Goal: Find specific page/section: Find specific page/section

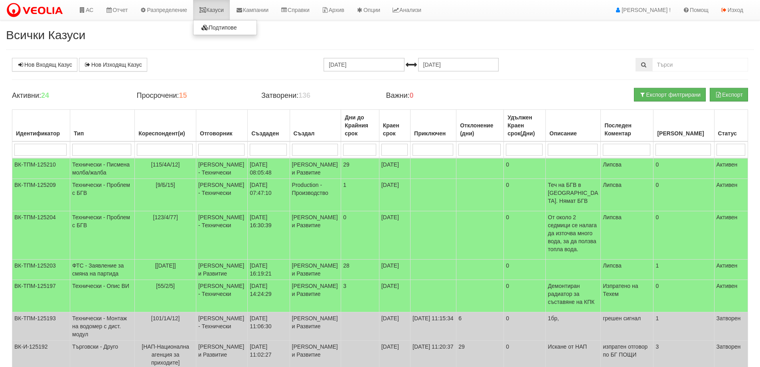
click at [230, 12] on link "Казуси" at bounding box center [211, 10] width 37 height 20
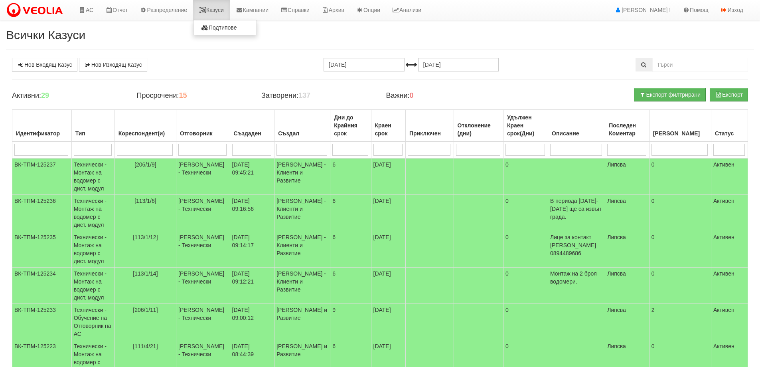
click at [217, 12] on link "Казуси" at bounding box center [211, 10] width 37 height 20
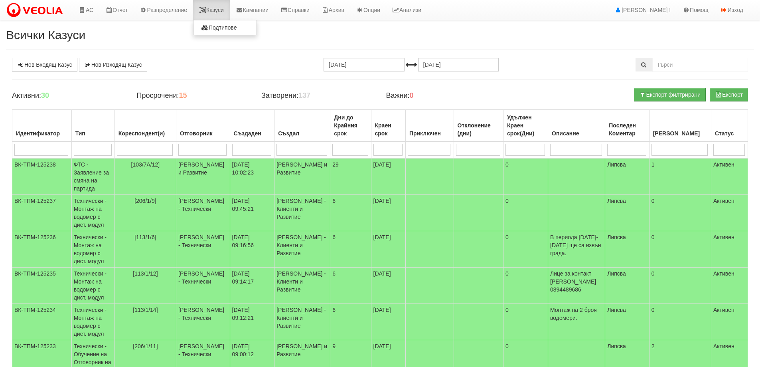
click at [221, 7] on link "Казуси" at bounding box center [211, 10] width 37 height 20
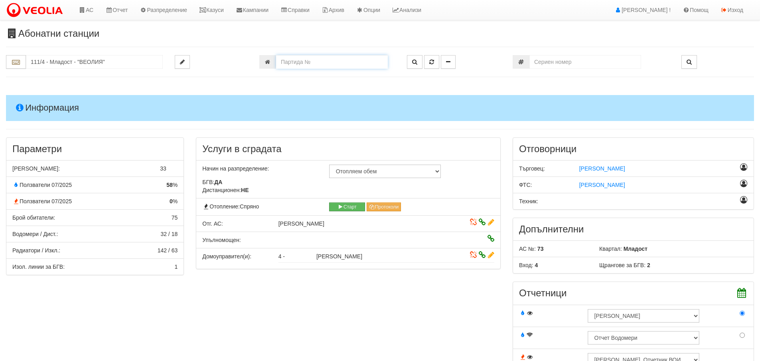
click at [350, 59] on input "number" at bounding box center [332, 62] width 112 height 14
type input "1752"
type input "103/7А - "ВЕОЛИЯ ЕНЕРДЖИ ВАРНА " ЕАД"
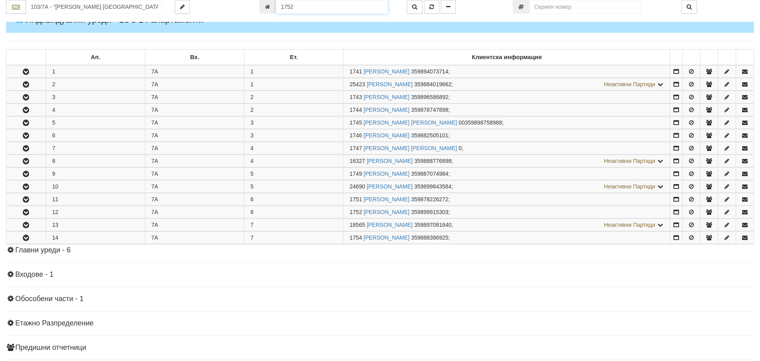
scroll to position [190, 0]
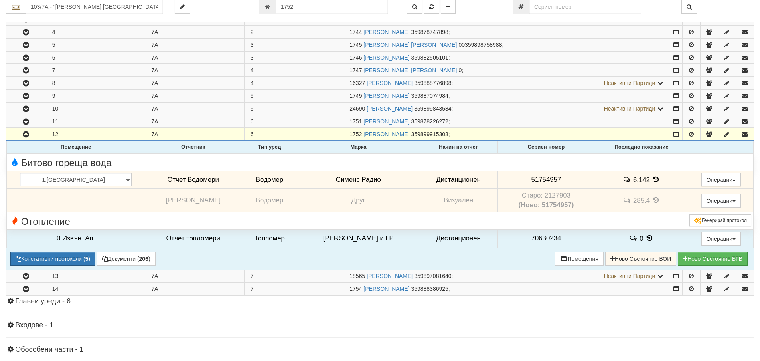
click at [652, 182] on icon at bounding box center [656, 179] width 9 height 7
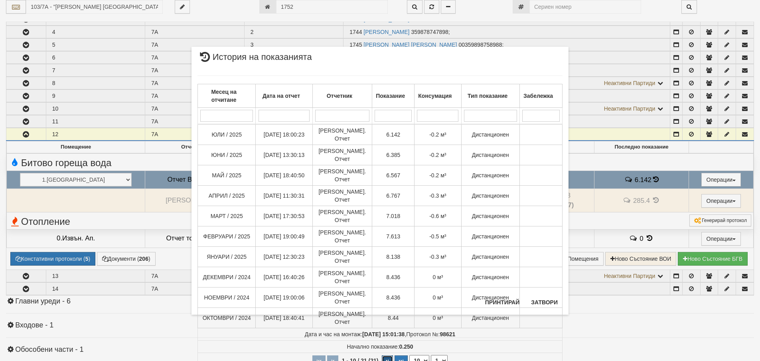
click at [391, 355] on button "button" at bounding box center [387, 361] width 11 height 12
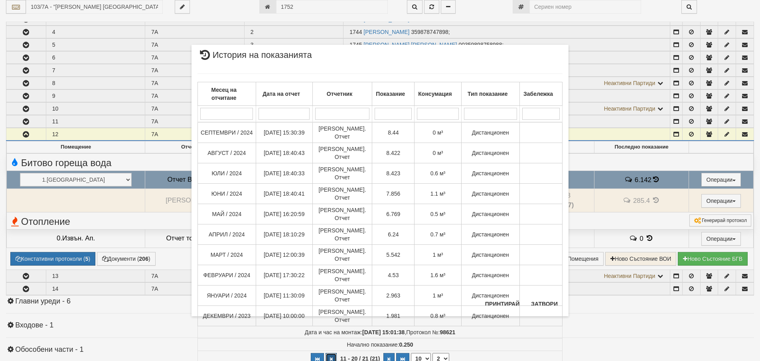
click at [330, 353] on button "button" at bounding box center [331, 359] width 11 height 12
select select "1"
click at [534, 304] on button "Затвори" at bounding box center [544, 303] width 36 height 13
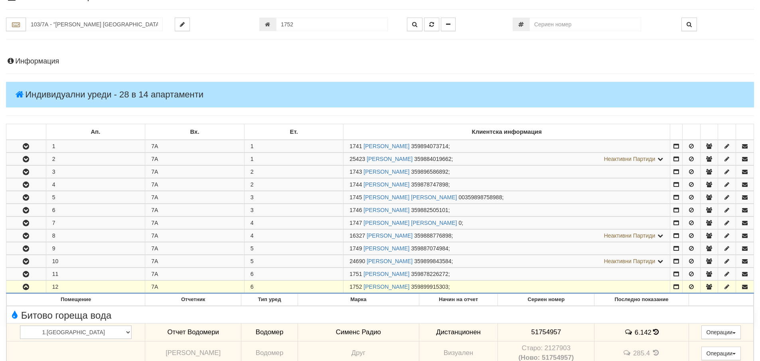
scroll to position [0, 0]
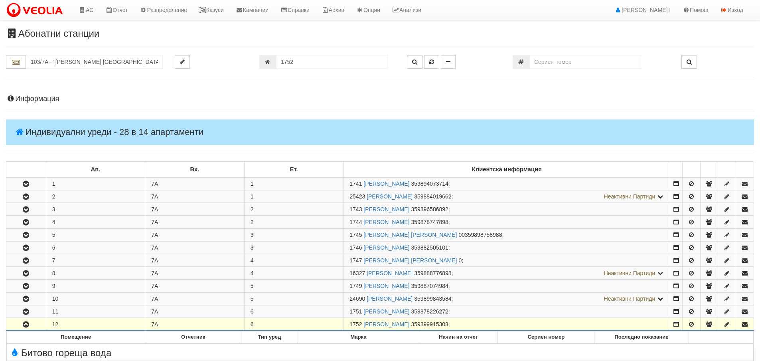
click at [39, 99] on h4 "Информация" at bounding box center [380, 99] width 748 height 8
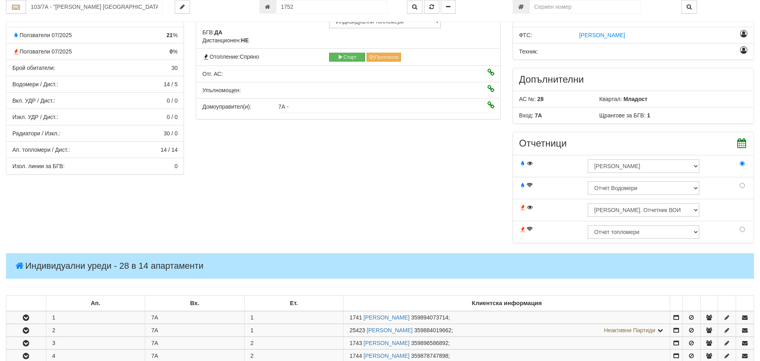
scroll to position [279, 0]
